Goal: Navigation & Orientation: Understand site structure

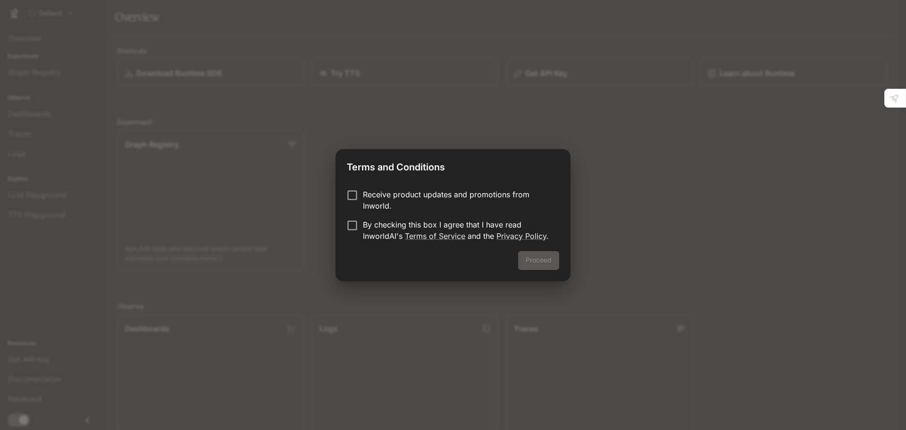
click at [531, 259] on div "Proceed" at bounding box center [452, 266] width 235 height 30
click at [389, 221] on p "By checking this box I agree that I have read InworldAI's Terms of Service and …" at bounding box center [457, 230] width 189 height 23
drag, startPoint x: 539, startPoint y: 261, endPoint x: 577, endPoint y: 272, distance: 40.2
click at [540, 261] on button "Proceed" at bounding box center [538, 260] width 41 height 19
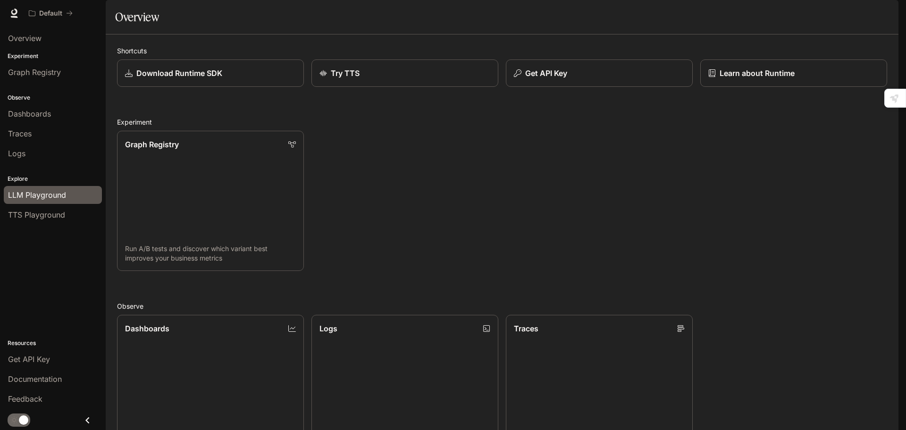
click at [46, 192] on span "LLM Playground" at bounding box center [37, 194] width 58 height 11
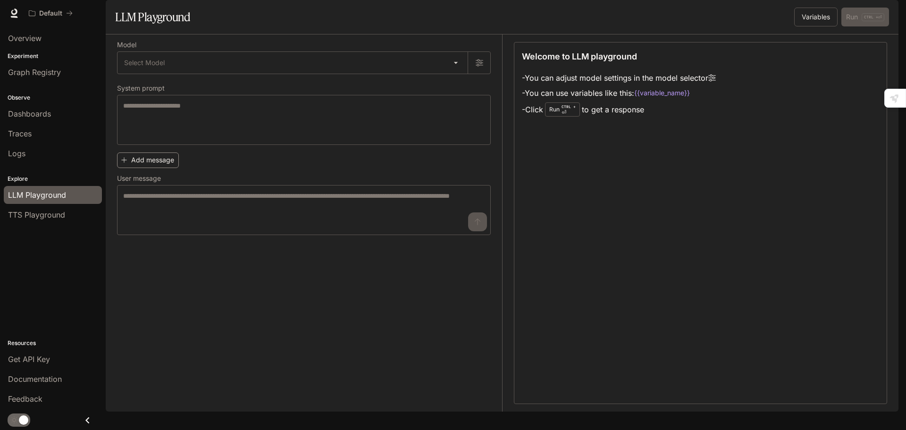
click at [146, 168] on button "Add message" at bounding box center [148, 160] width 62 height 16
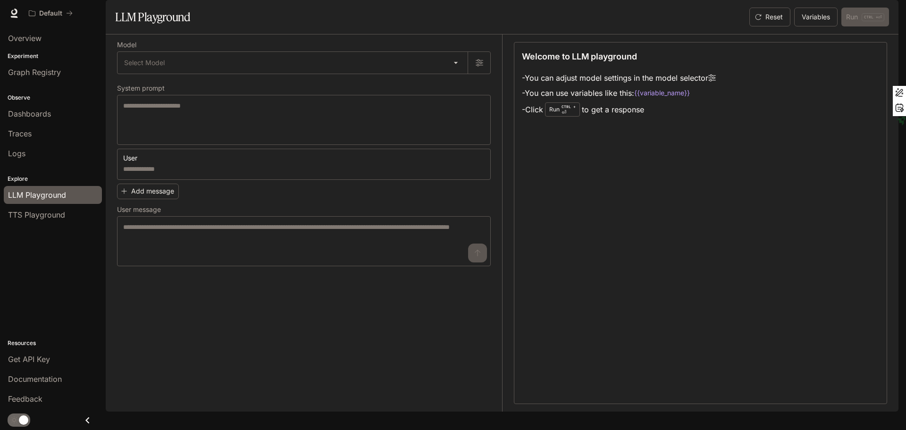
click at [631, 256] on div "Welcome to LLM playground - You can adjust model settings in the model selector…" at bounding box center [700, 223] width 373 height 362
click at [43, 70] on span "Graph Registry" at bounding box center [34, 72] width 53 height 11
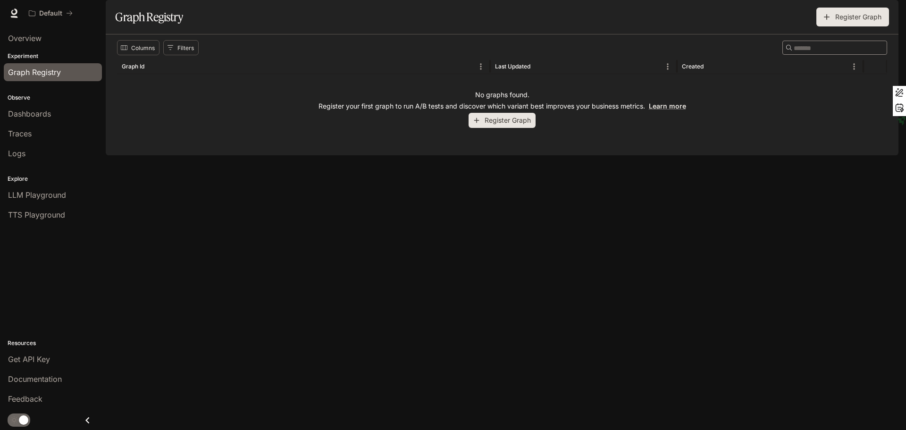
click at [34, 51] on div "Experiment Graph Registry" at bounding box center [53, 67] width 106 height 34
click at [42, 113] on span "Dashboards" at bounding box center [29, 113] width 43 height 11
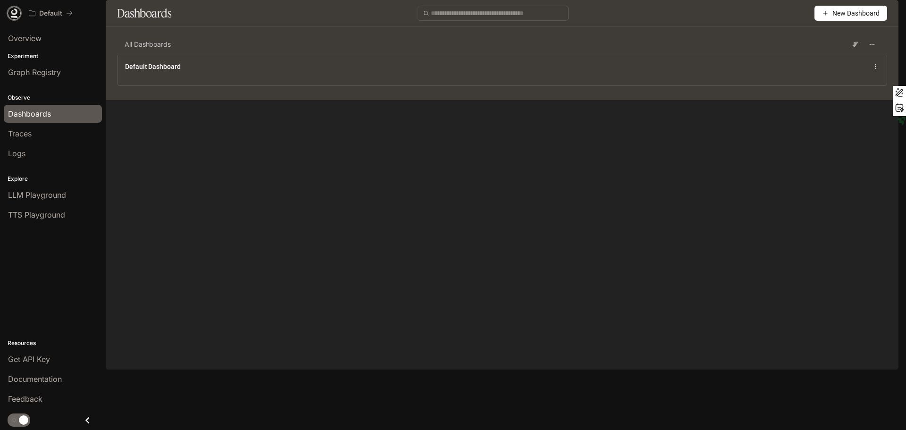
click at [17, 11] on icon at bounding box center [14, 11] width 6 height 7
